Goal: Task Accomplishment & Management: Manage account settings

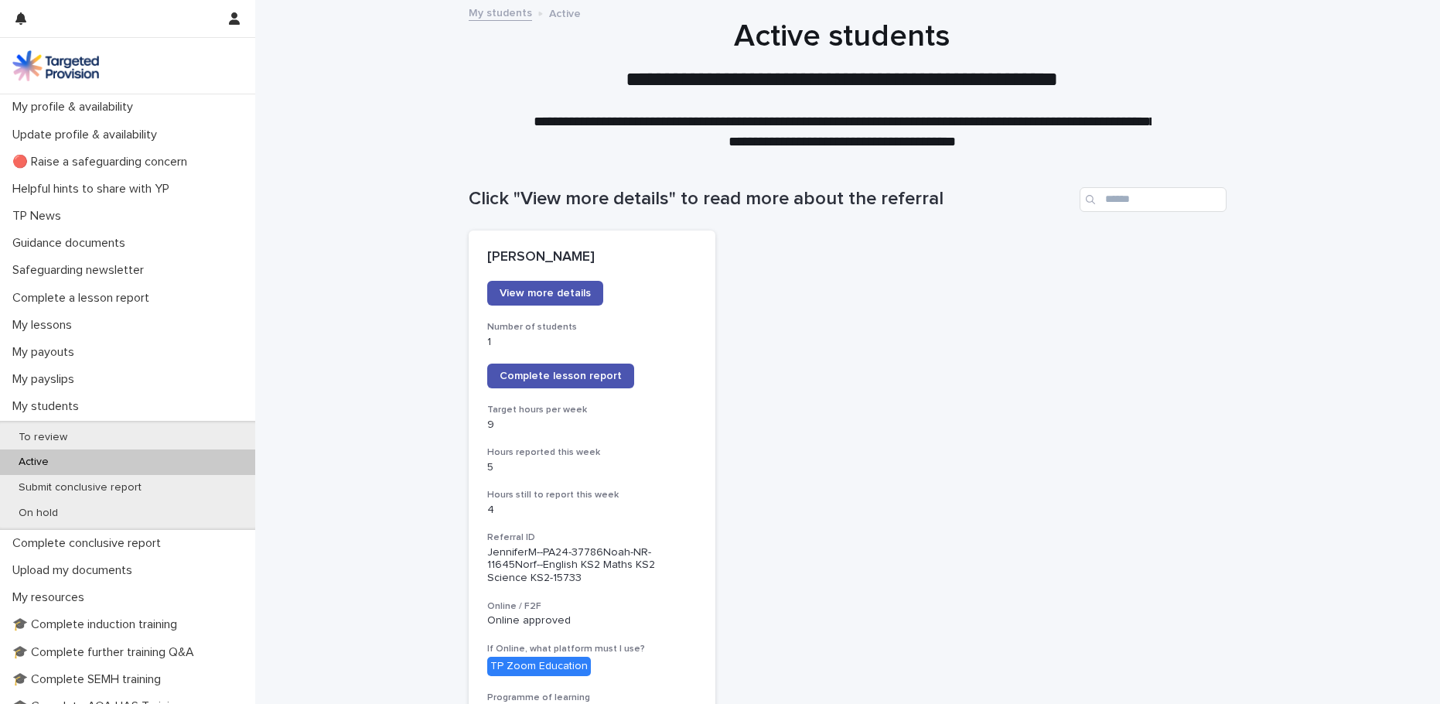
click at [80, 460] on div "Active" at bounding box center [127, 462] width 255 height 26
click at [21, 462] on p "Active" at bounding box center [33, 461] width 55 height 13
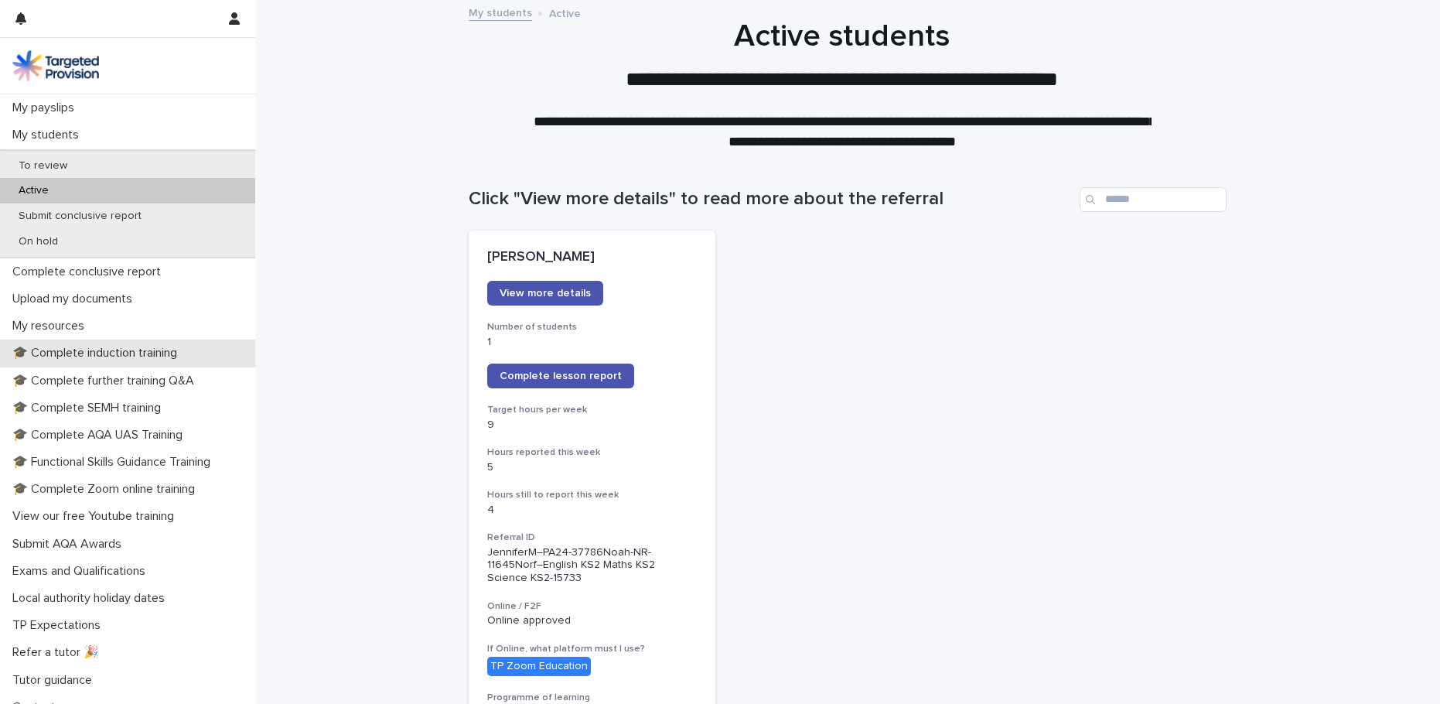
scroll to position [288, 0]
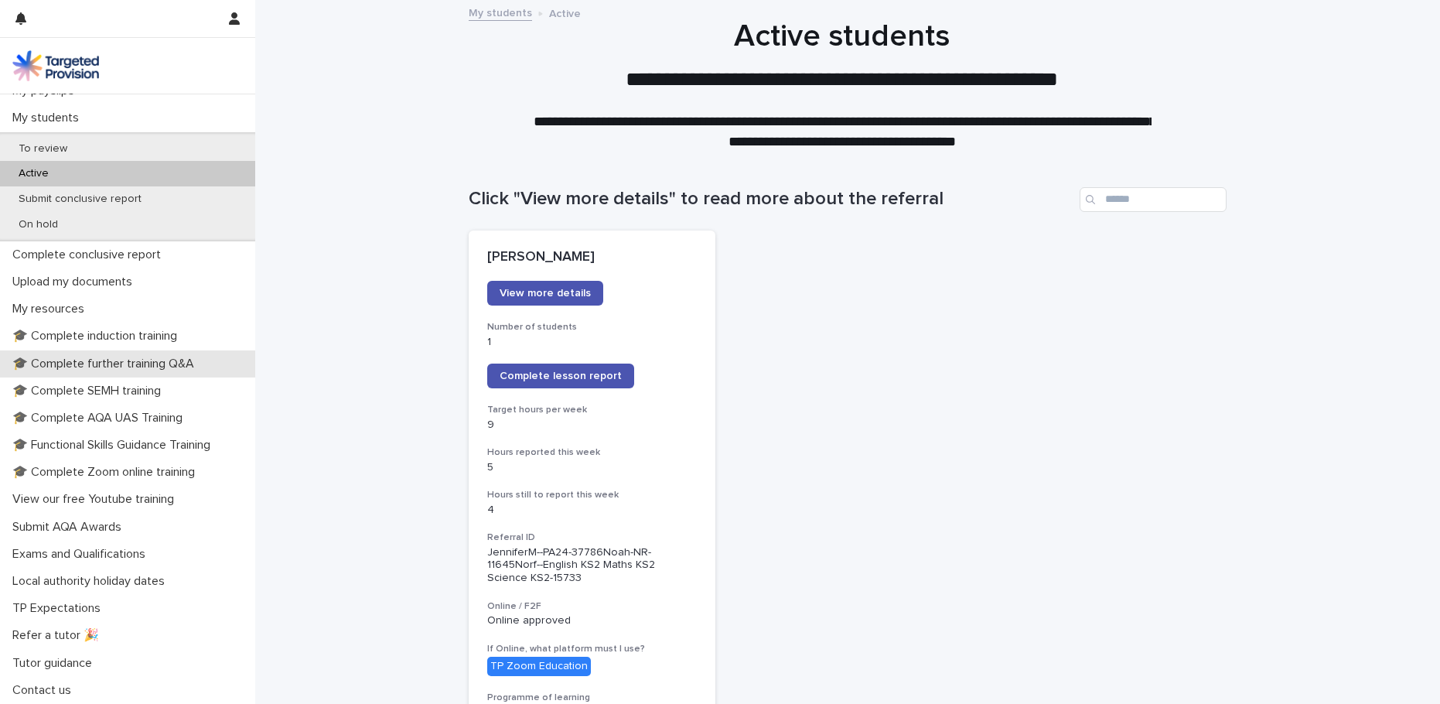
click at [80, 371] on div "🎓 Complete further training Q&A" at bounding box center [127, 363] width 255 height 27
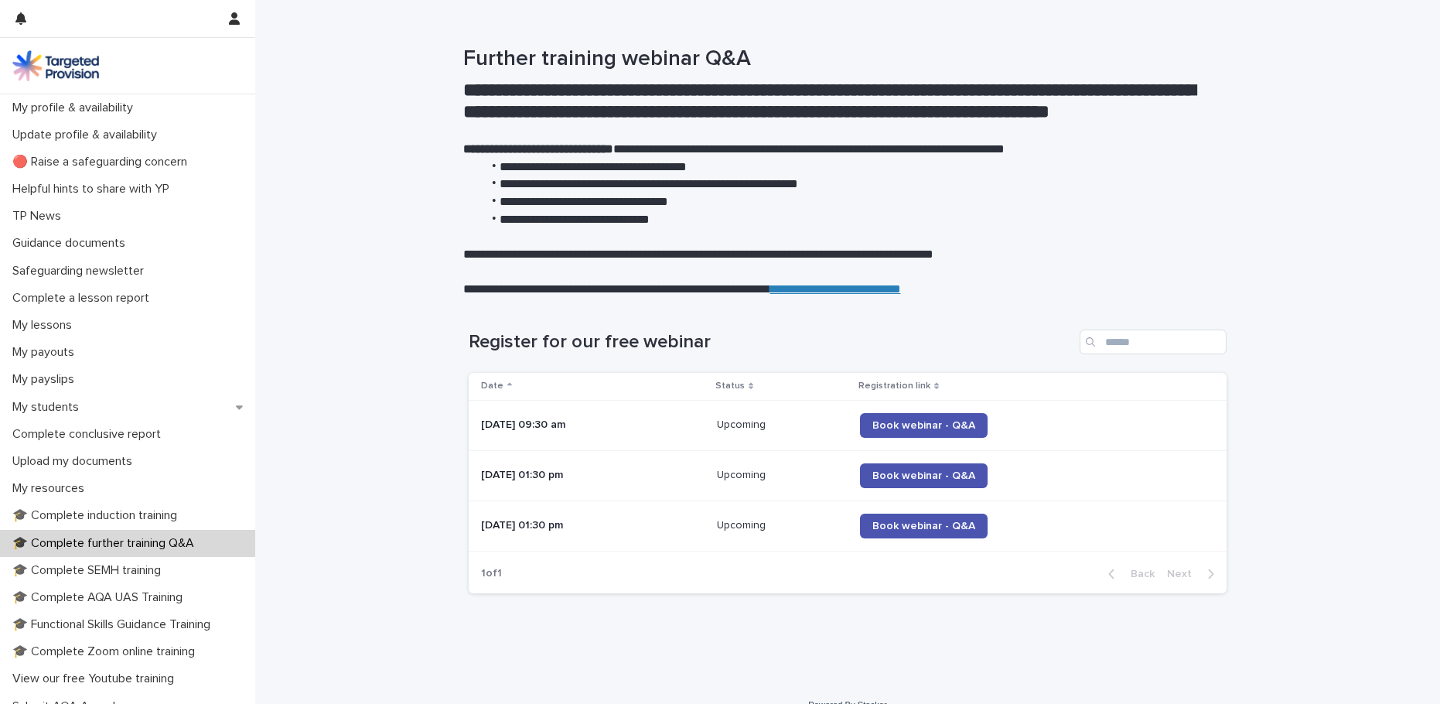
click at [879, 643] on div "Loading... Saving… Loading... Saving… Register for our free webinar Date Status…" at bounding box center [847, 470] width 773 height 345
click at [56, 403] on p "My students" at bounding box center [48, 407] width 85 height 15
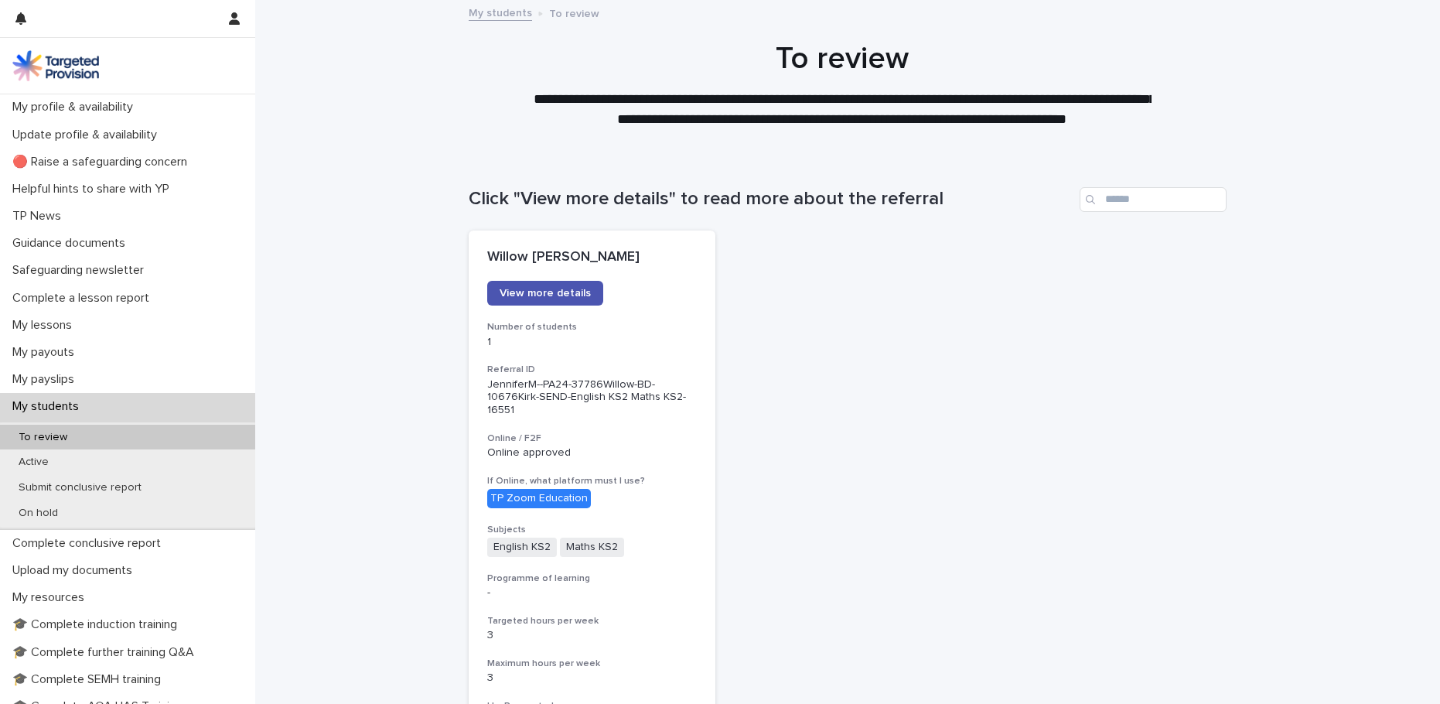
click at [45, 427] on div "To review" at bounding box center [127, 437] width 255 height 26
click at [45, 431] on p "To review" at bounding box center [42, 437] width 73 height 13
click at [557, 291] on span "View more details" at bounding box center [544, 293] width 91 height 11
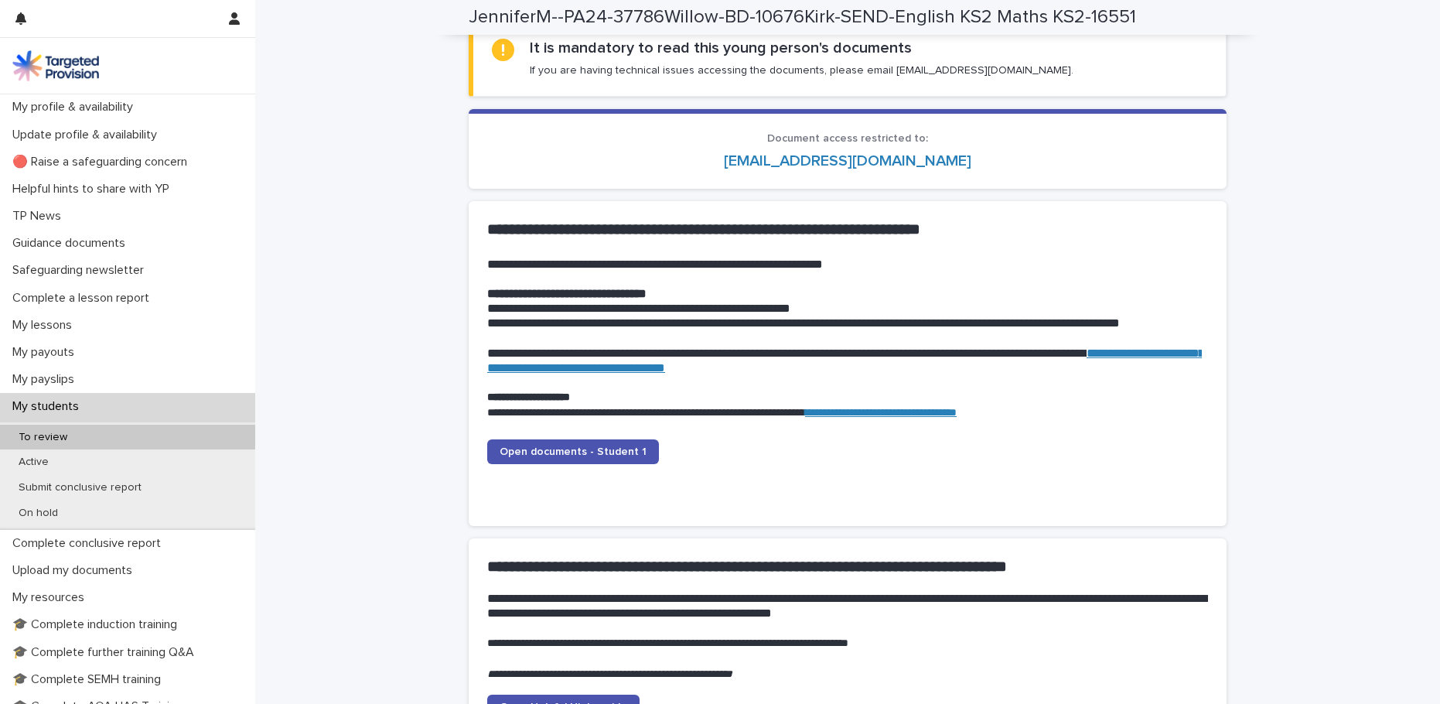
scroll to position [1326, 0]
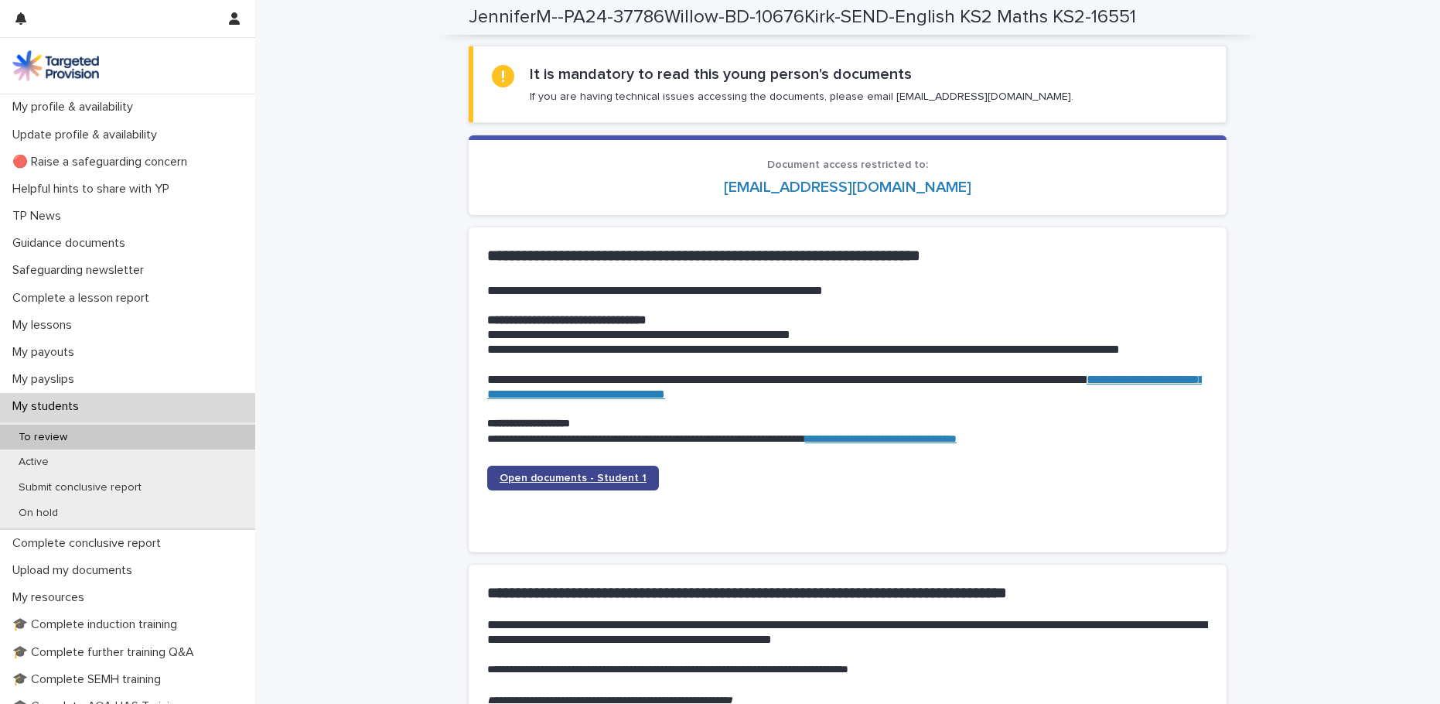
click at [581, 477] on span "Open documents - Student 1" at bounding box center [572, 477] width 147 height 11
